Goal: Task Accomplishment & Management: Manage account settings

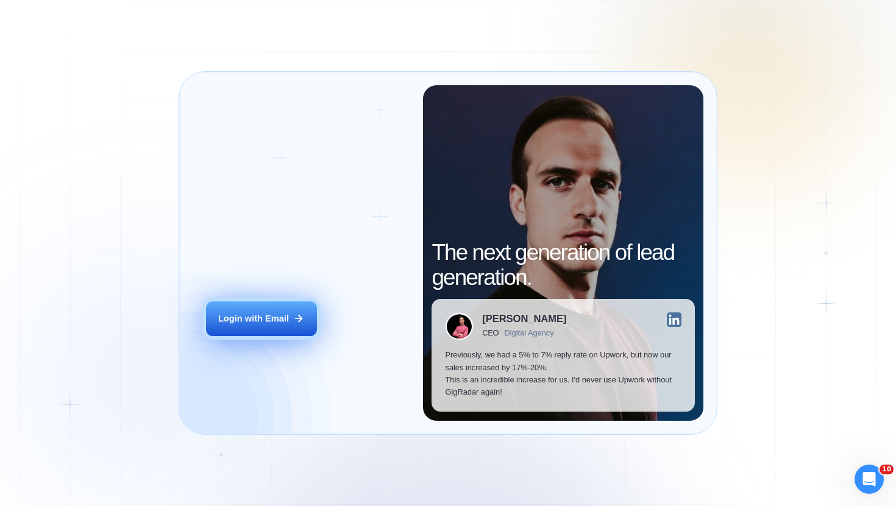
click at [260, 321] on div "Login with Email" at bounding box center [253, 319] width 71 height 12
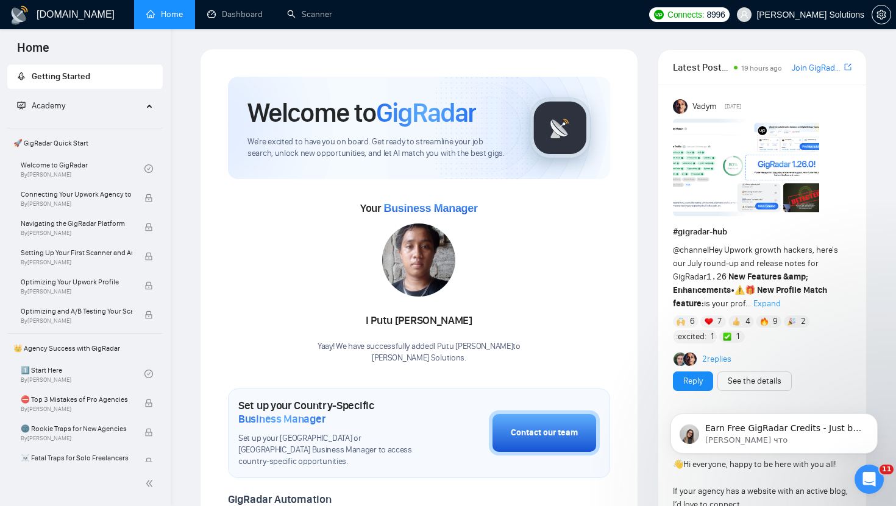
click at [755, 157] on img at bounding box center [746, 167] width 146 height 97
click at [259, 13] on link "Dashboard" at bounding box center [234, 14] width 55 height 10
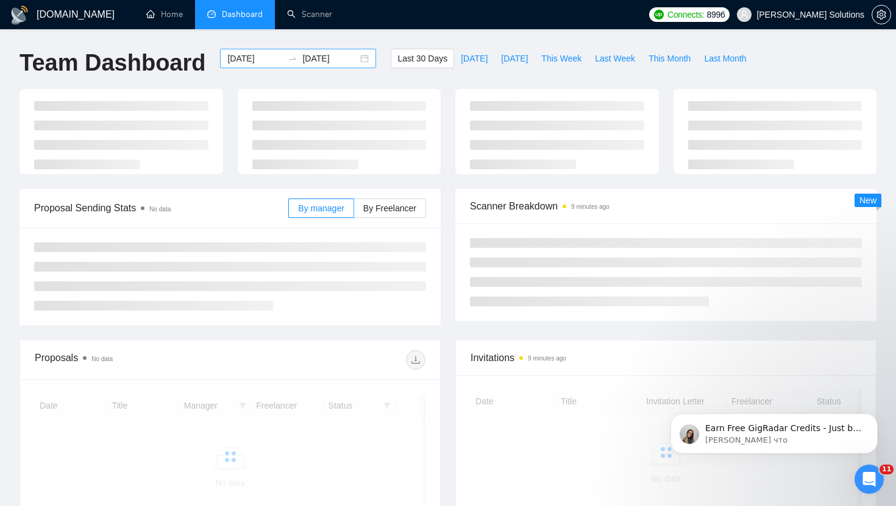
click at [259, 52] on input "[DATE]" at bounding box center [254, 58] width 55 height 13
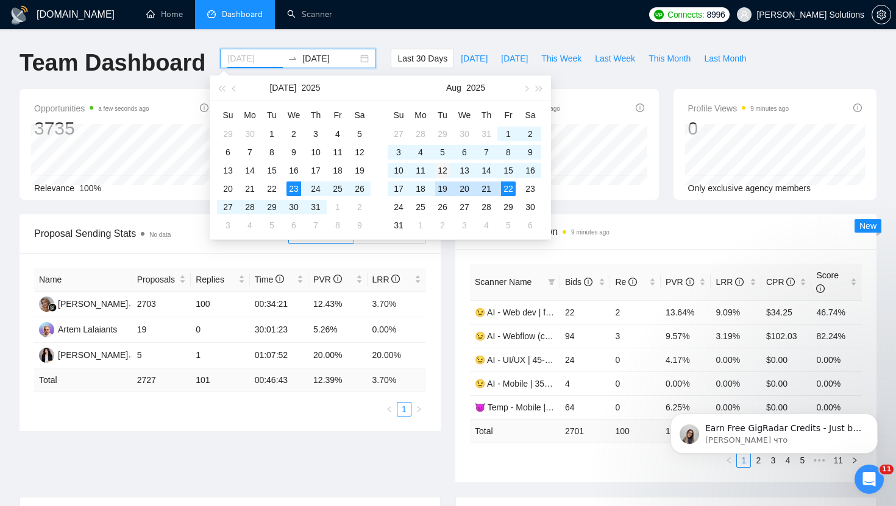
type input "[DATE]"
click at [431, 174] on td "12" at bounding box center [442, 170] width 22 height 18
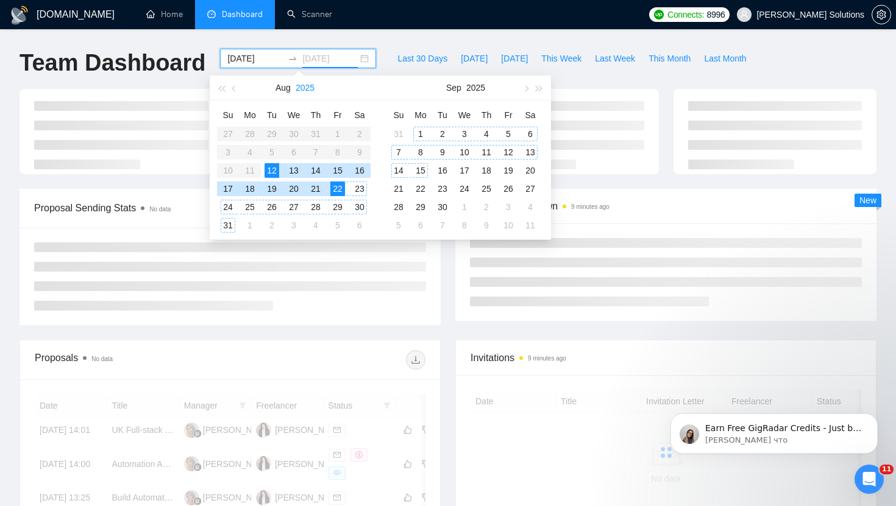
type input "[DATE]"
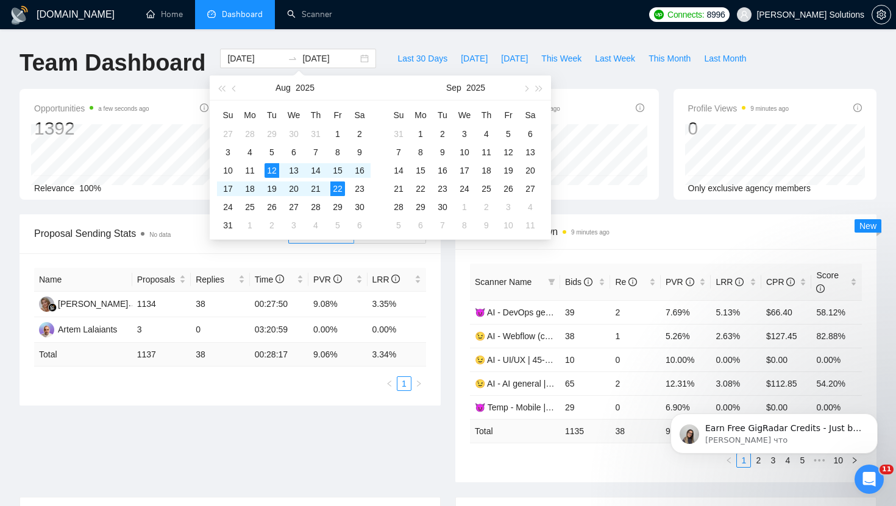
click at [398, 40] on div "[DOMAIN_NAME] Home Dashboard Scanner Connects: 8996 [PERSON_NAME] Solutions Tea…" at bounding box center [448, 497] width 896 height 995
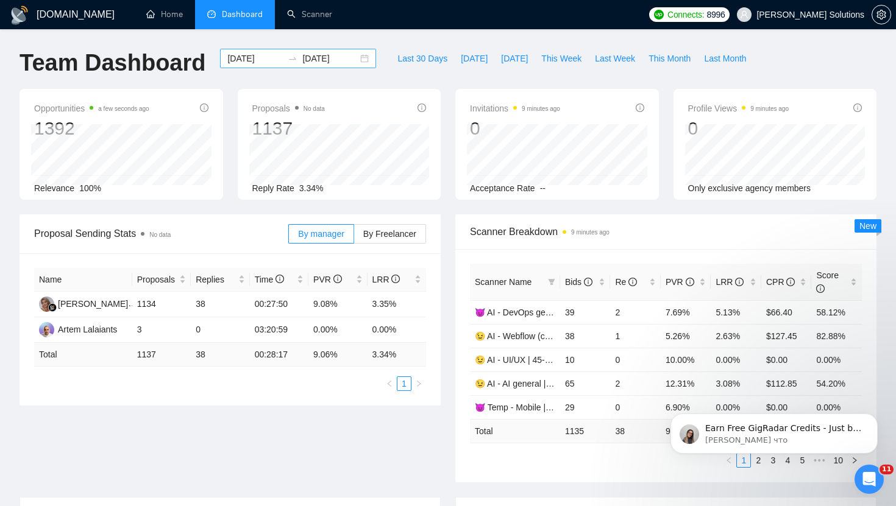
click at [249, 63] on input "[DATE]" at bounding box center [254, 58] width 55 height 13
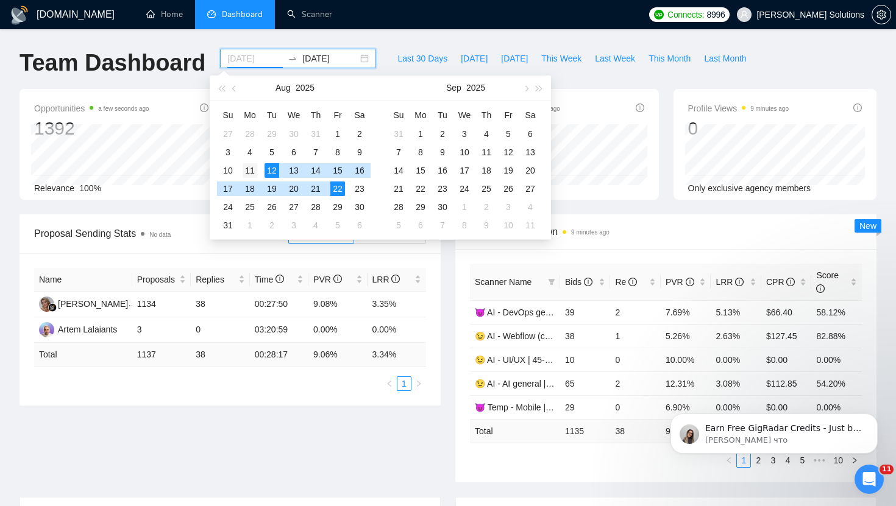
type input "[DATE]"
click at [253, 168] on div "11" at bounding box center [249, 170] width 15 height 15
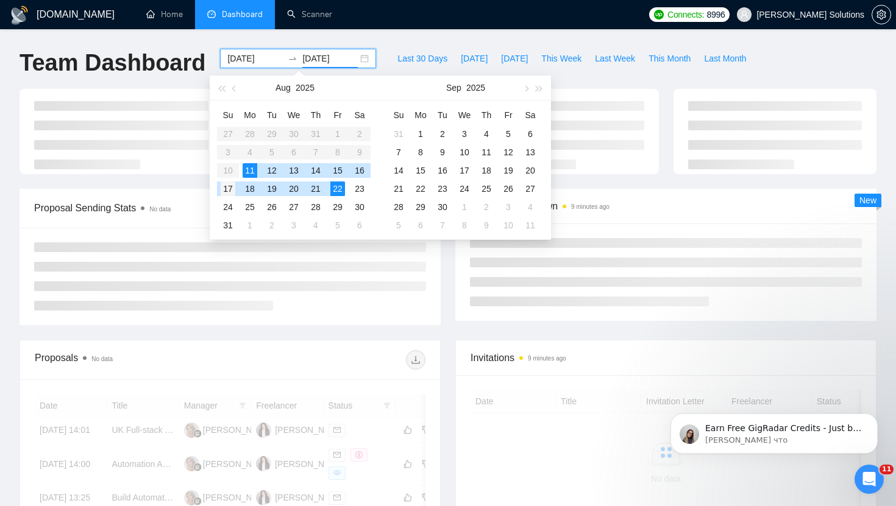
type input "[DATE]"
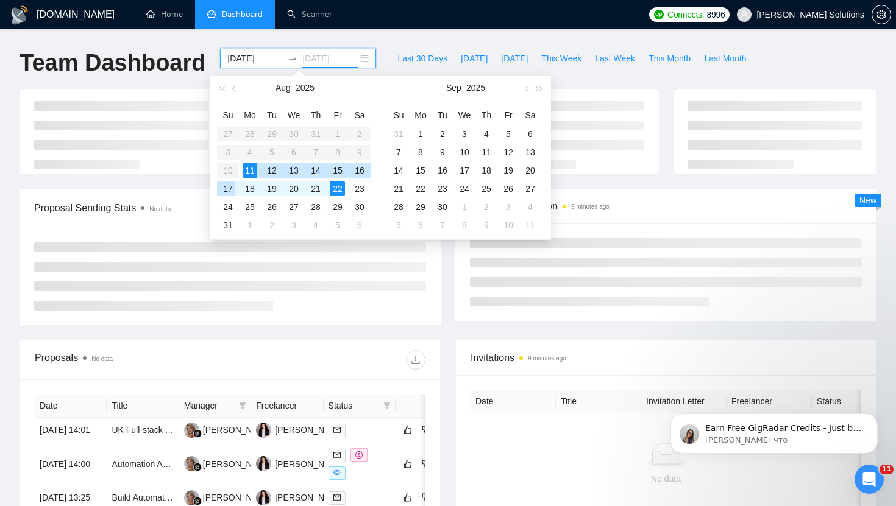
click at [229, 191] on div "17" at bounding box center [228, 189] width 15 height 15
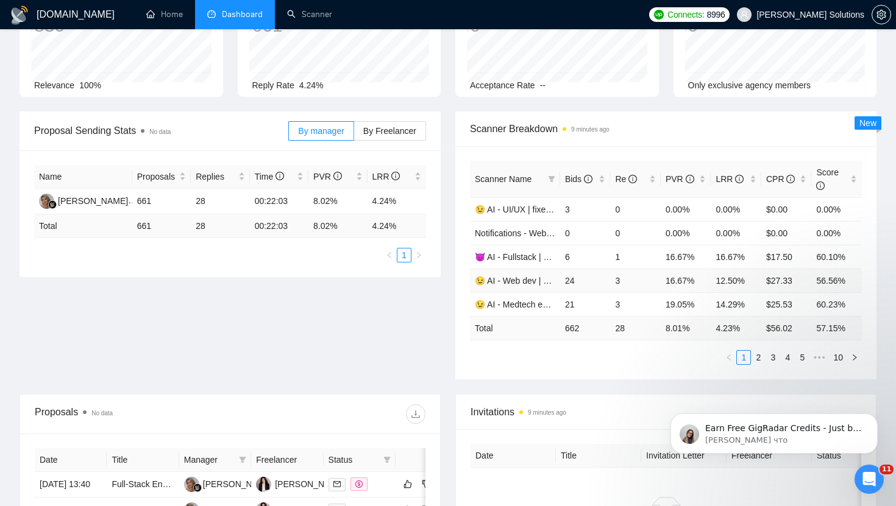
scroll to position [104, 0]
click at [874, 419] on icon "Dismiss notification" at bounding box center [874, 417] width 7 height 7
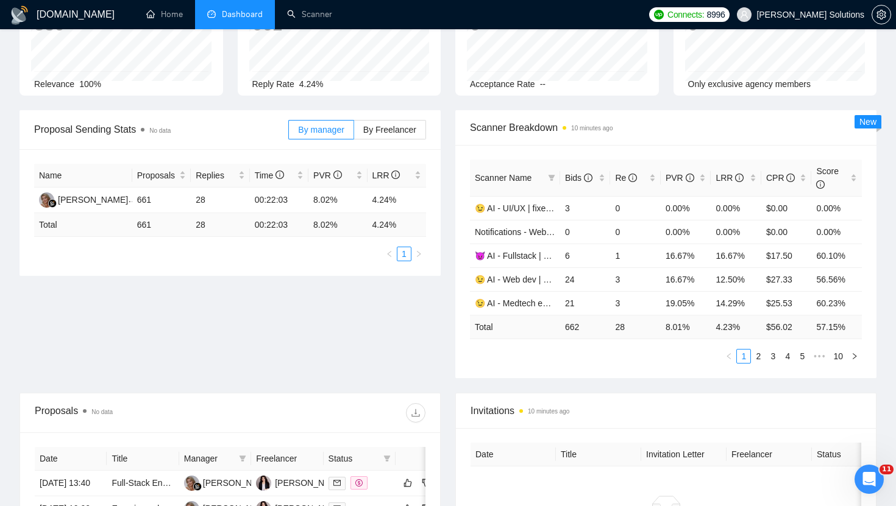
scroll to position [0, 0]
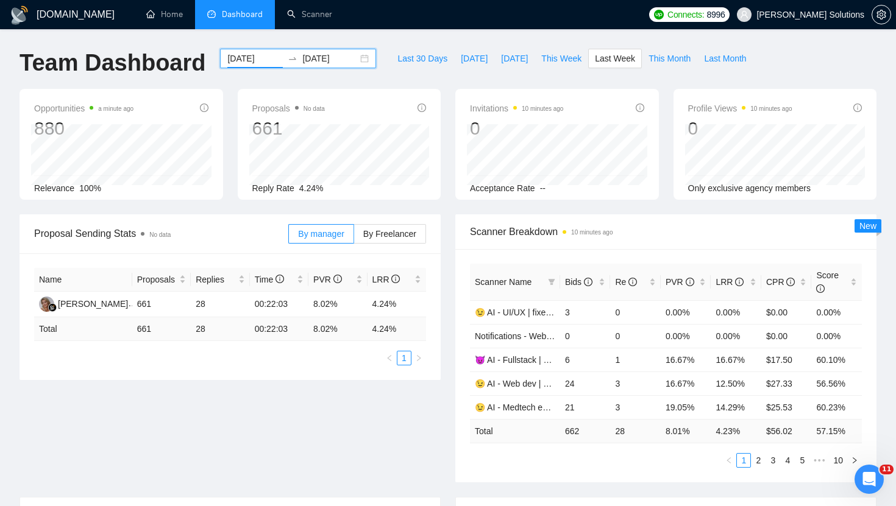
click at [250, 54] on input "[DATE]" at bounding box center [254, 58] width 55 height 13
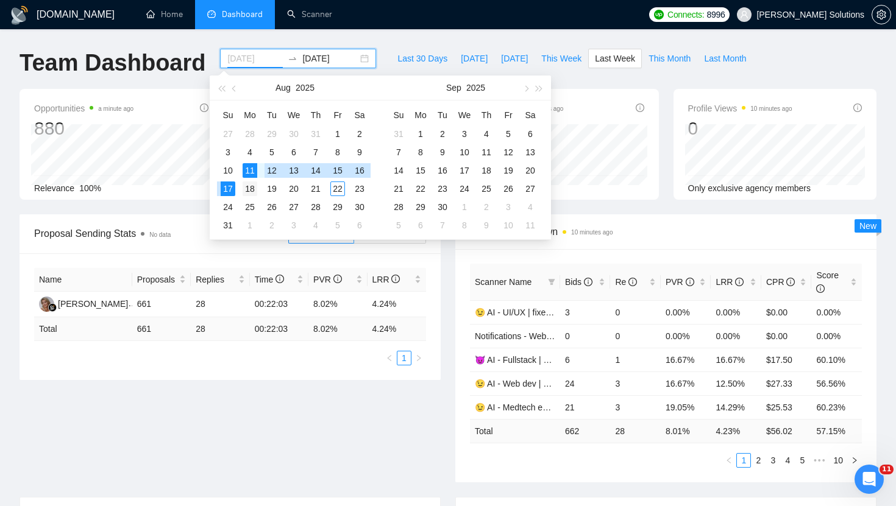
type input "[DATE]"
click at [248, 189] on div "18" at bounding box center [249, 189] width 15 height 15
type input "[DATE]"
click at [340, 191] on div "22" at bounding box center [337, 189] width 15 height 15
